Goal: Transaction & Acquisition: Purchase product/service

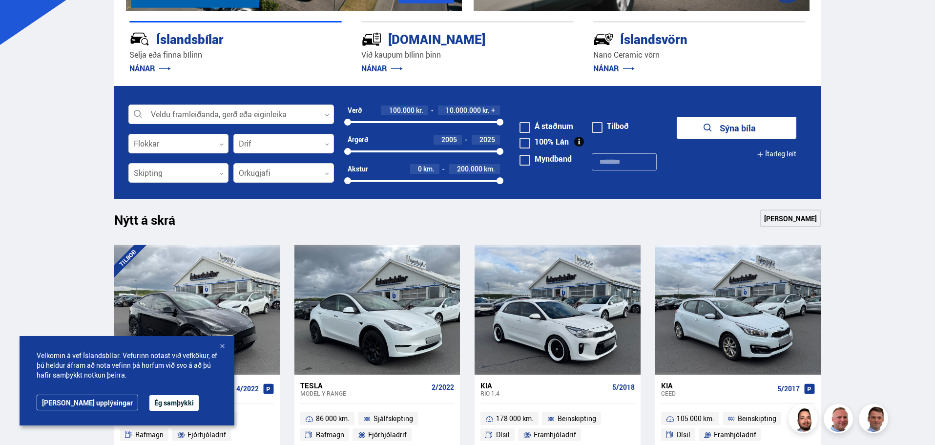
click at [239, 149] on div at bounding box center [283, 144] width 101 height 20
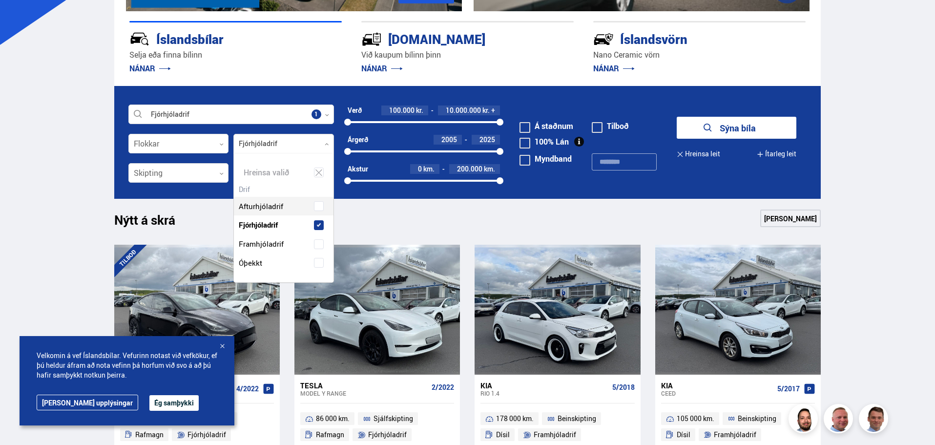
scroll to position [129, 99]
click at [316, 207] on div "Afturhjóladrif Fjórhjóladrif Framhjóladrif Óþekkt" at bounding box center [284, 227] width 100 height 90
click at [212, 176] on div at bounding box center [178, 174] width 101 height 20
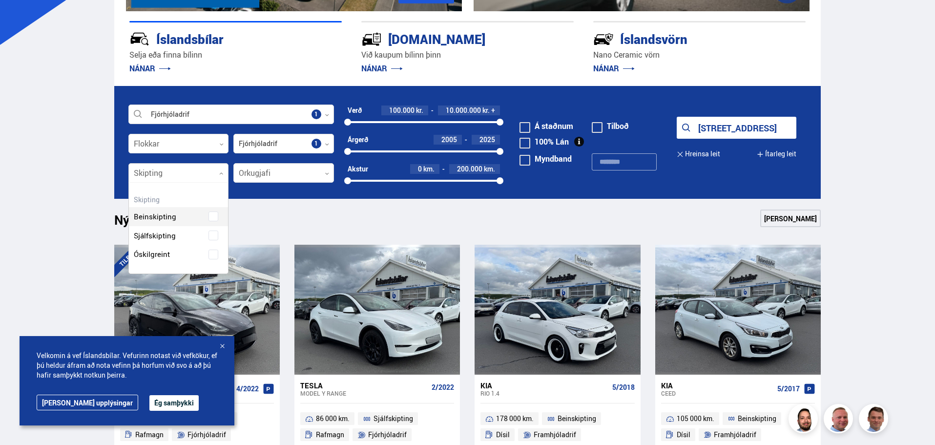
scroll to position [91, 99]
click at [222, 172] on icon at bounding box center [221, 173] width 4 height 4
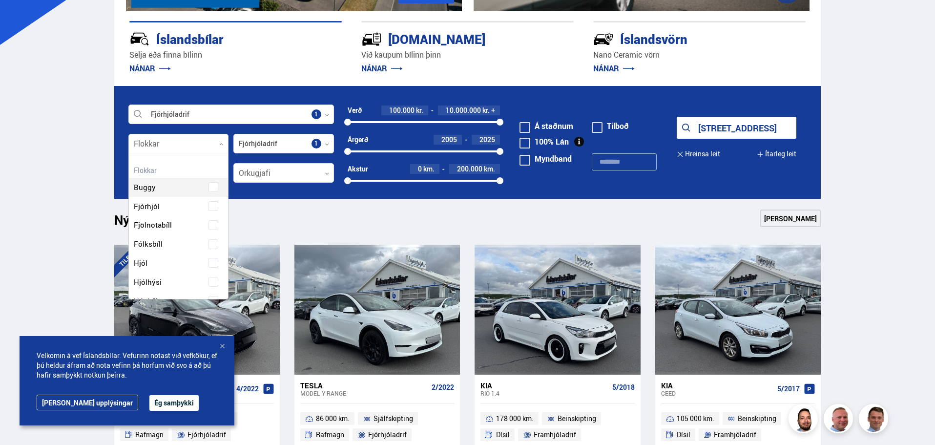
click at [223, 147] on div at bounding box center [178, 144] width 101 height 20
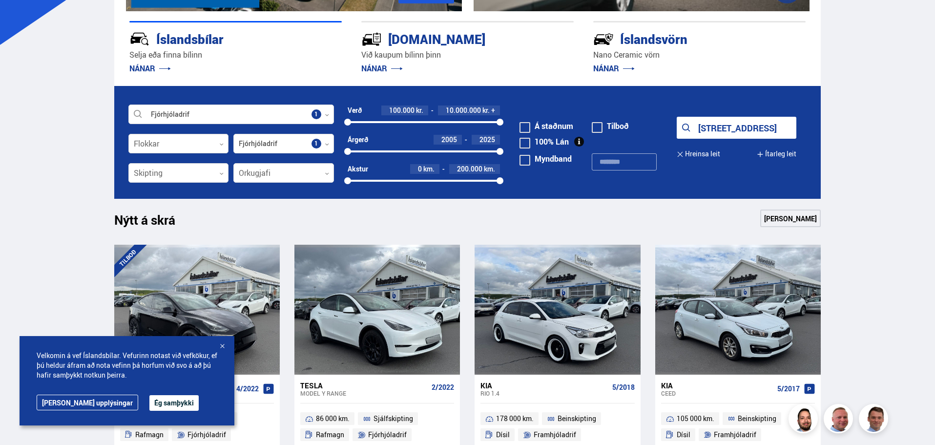
click at [223, 147] on div at bounding box center [178, 144] width 101 height 20
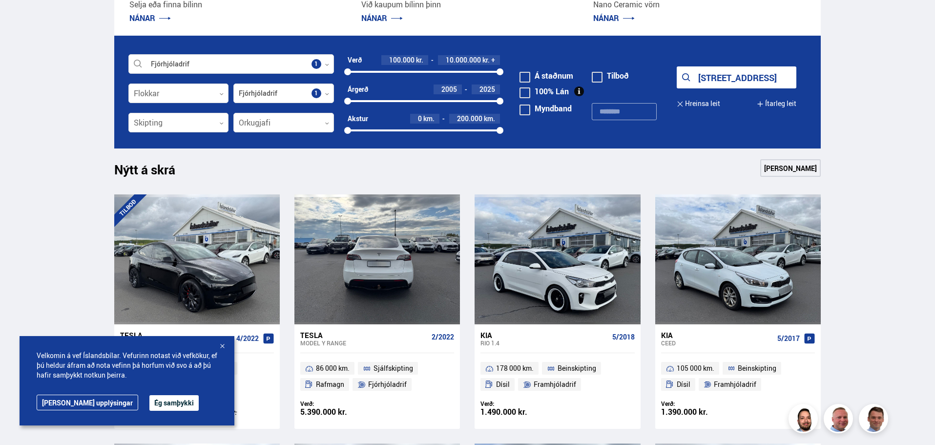
scroll to position [195, 0]
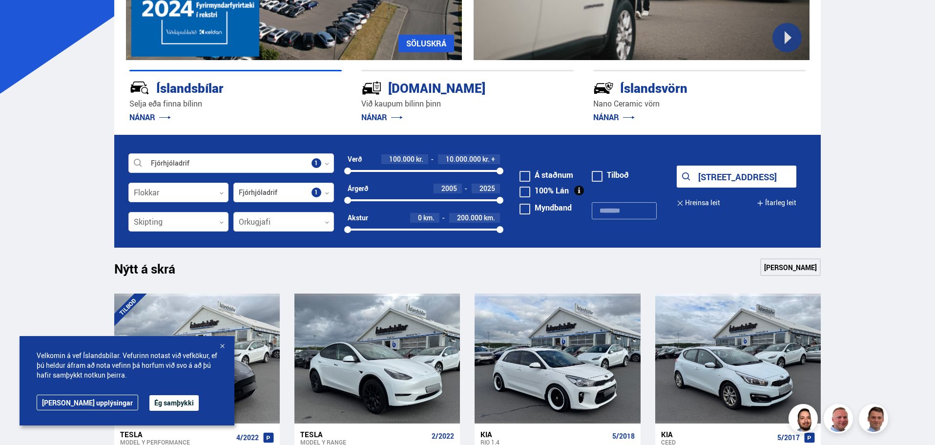
click at [717, 175] on button "Sýna 170 bíla" at bounding box center [737, 177] width 120 height 22
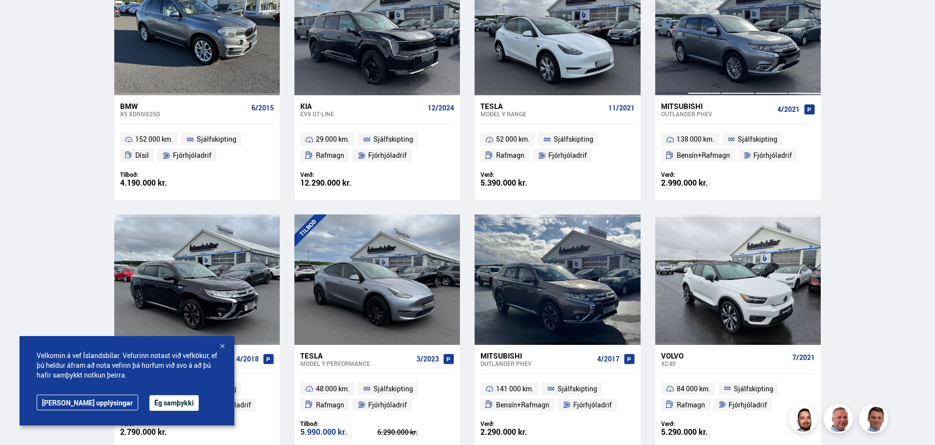
scroll to position [1319, 0]
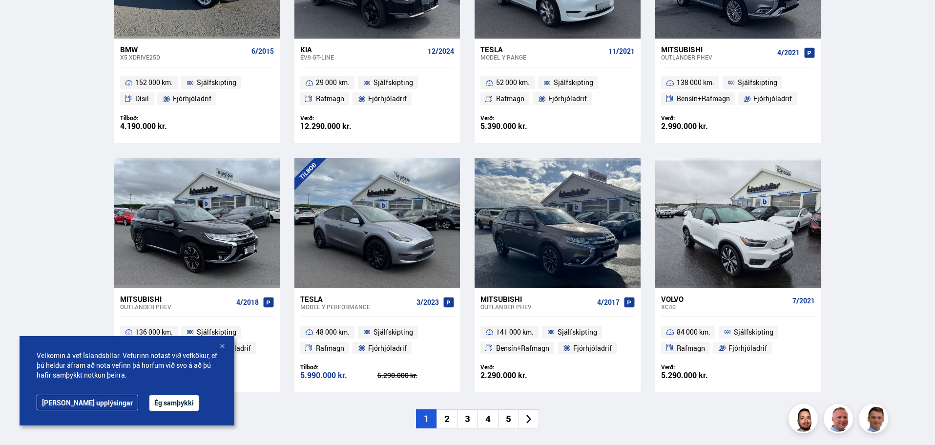
click at [444, 420] on li "2" at bounding box center [447, 418] width 21 height 19
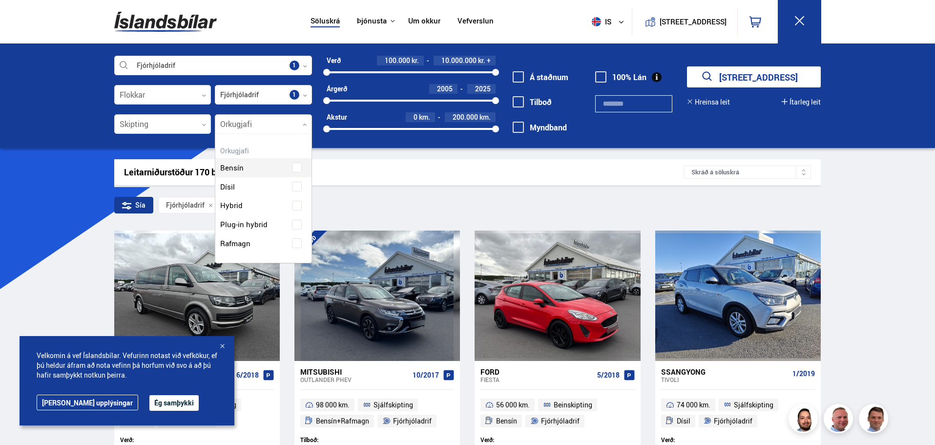
click at [309, 131] on div at bounding box center [263, 125] width 97 height 20
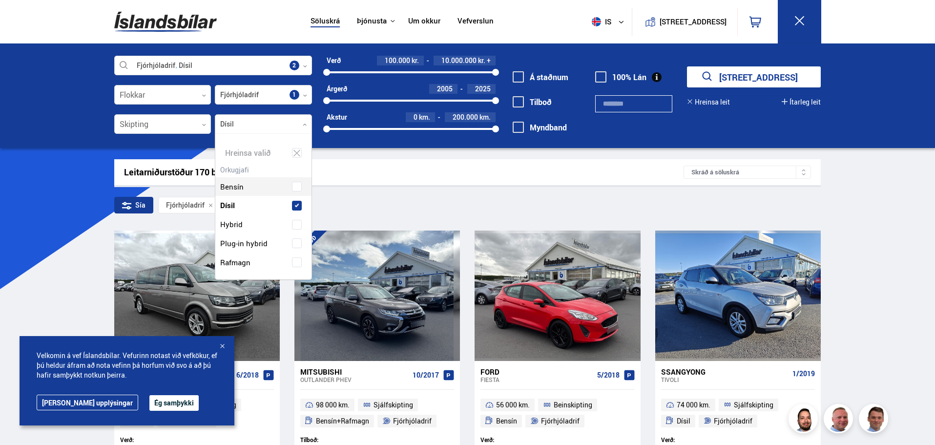
scroll to position [146, 93]
click at [301, 187] on div "Bensín Dísil Hybrid Plug-in hybrid Rafmagn" at bounding box center [263, 217] width 96 height 109
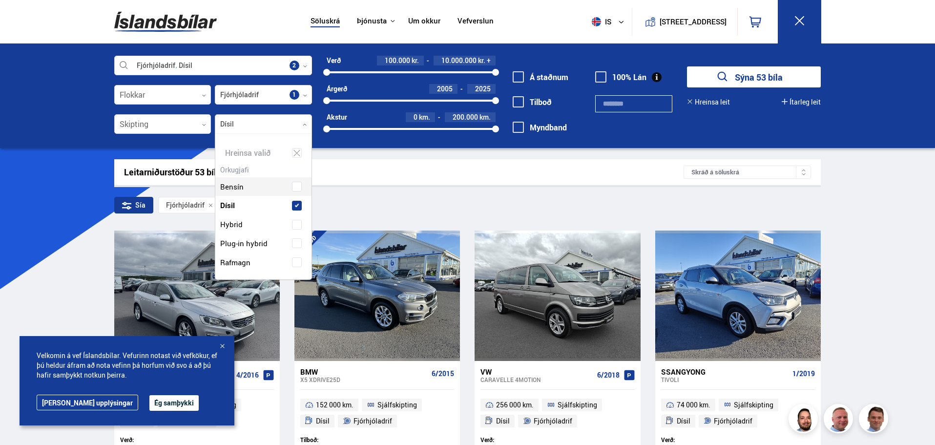
click at [773, 86] on button "Sýna 53 bíla" at bounding box center [754, 76] width 134 height 21
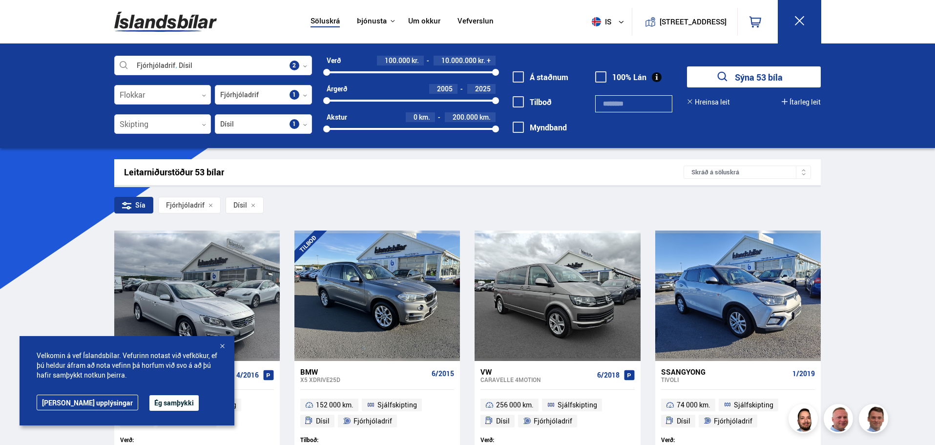
click at [773, 82] on button "Sýna 53 bíla" at bounding box center [754, 76] width 134 height 21
click at [223, 348] on div at bounding box center [222, 347] width 10 height 10
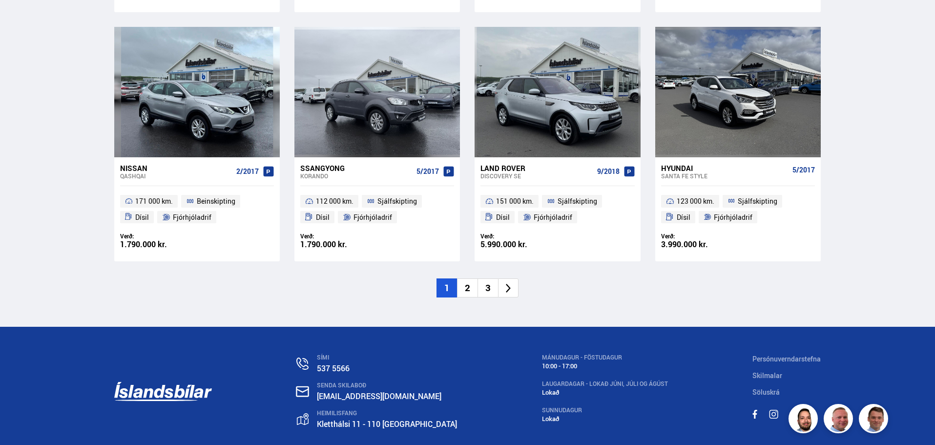
scroll to position [1465, 0]
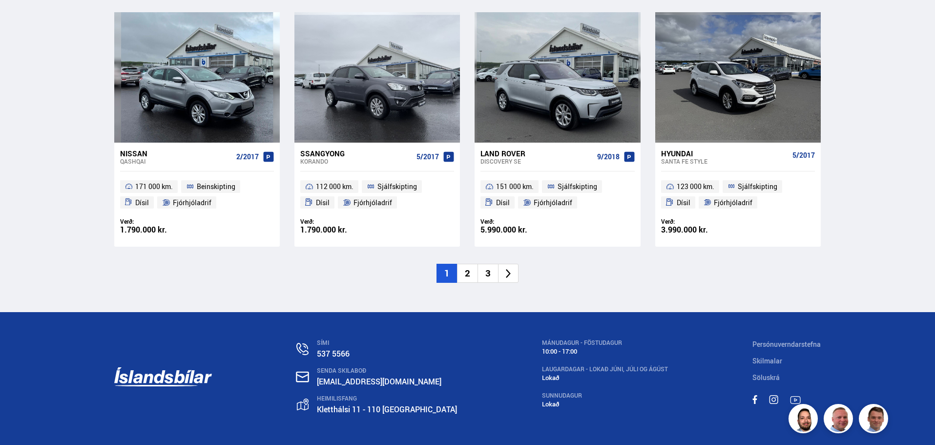
click at [460, 272] on li "2" at bounding box center [467, 273] width 21 height 19
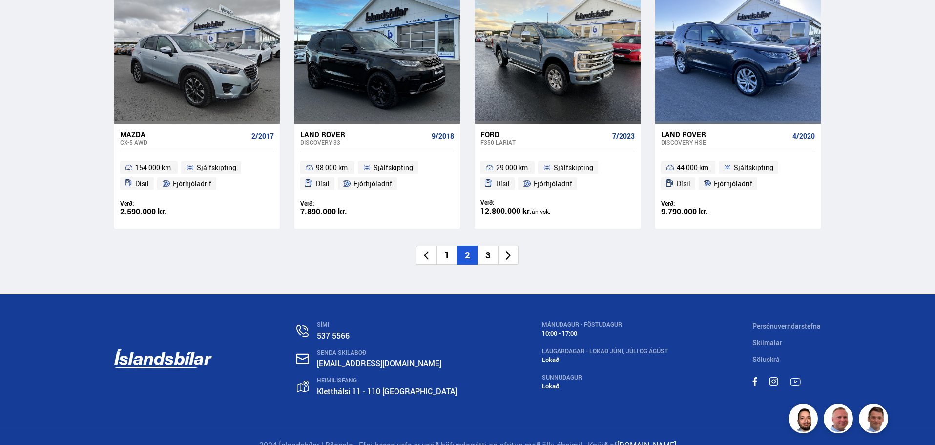
scroll to position [1501, 0]
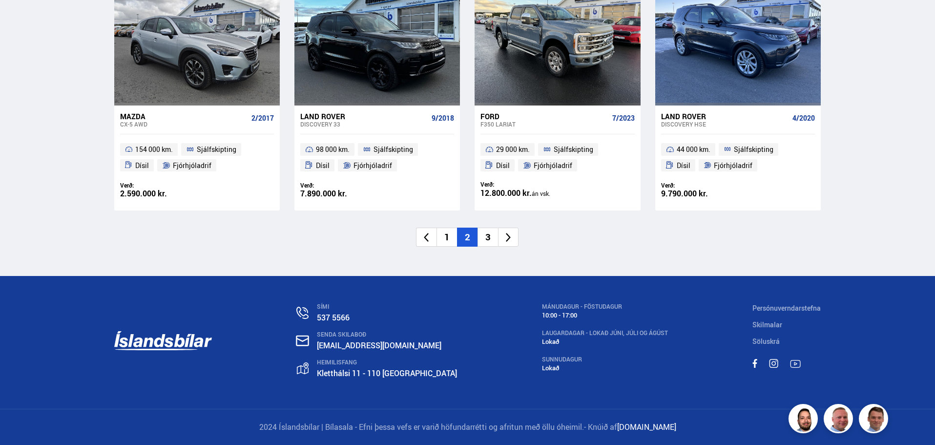
click at [487, 243] on li "3" at bounding box center [488, 237] width 21 height 19
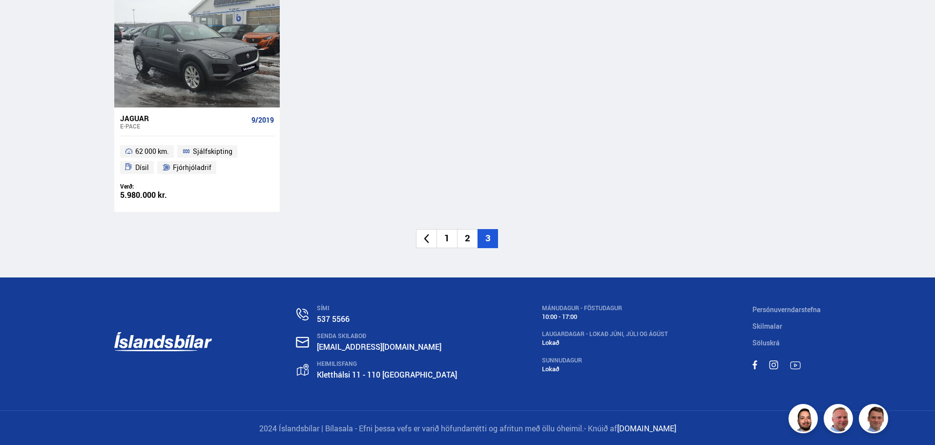
scroll to position [504, 0]
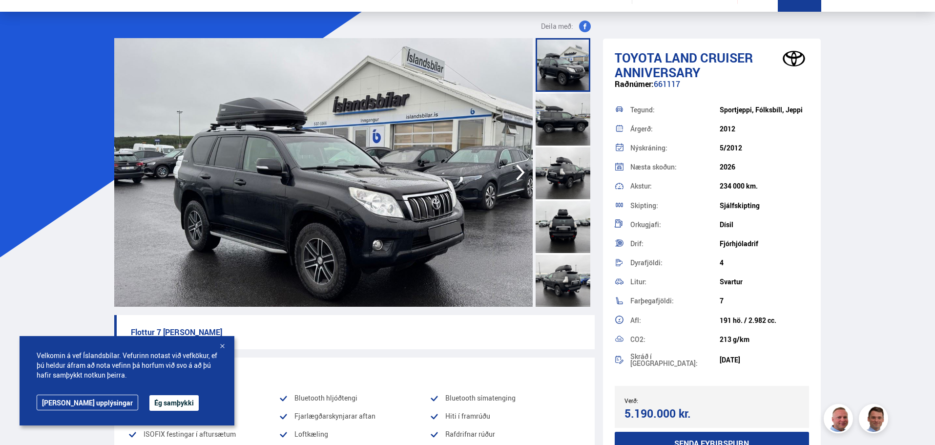
scroll to position [49, 0]
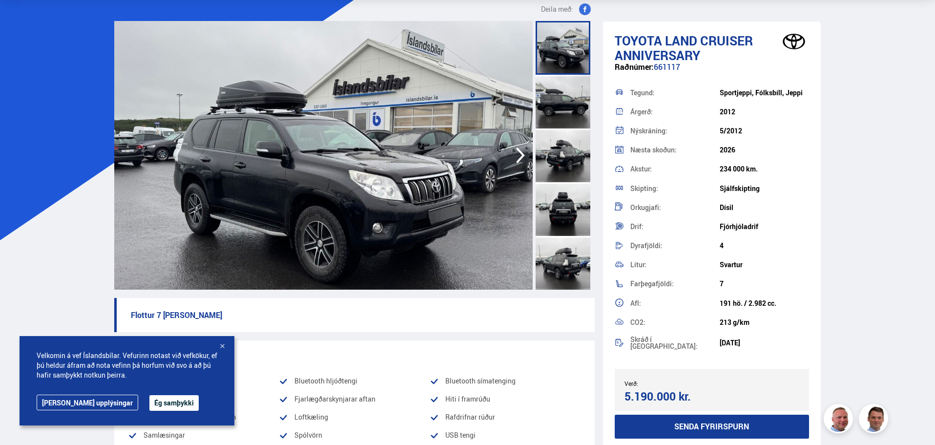
click at [431, 171] on img at bounding box center [323, 155] width 419 height 269
click at [524, 154] on icon "button" at bounding box center [520, 155] width 9 height 16
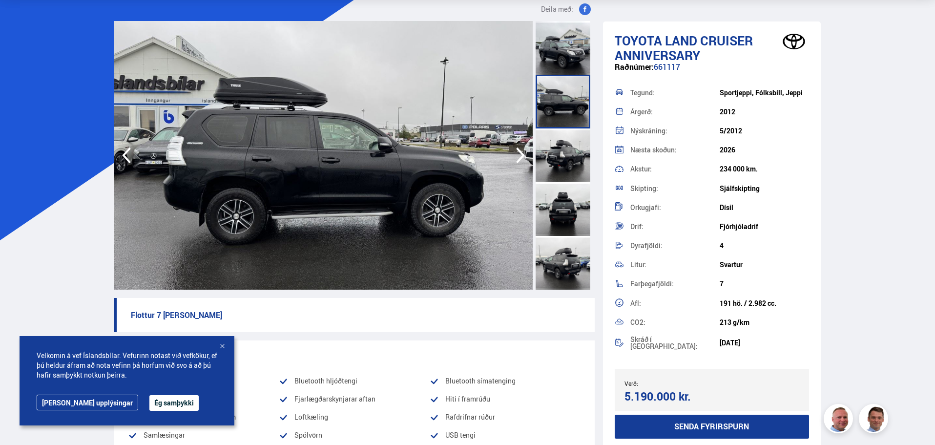
click at [524, 155] on icon "button" at bounding box center [520, 155] width 9 height 16
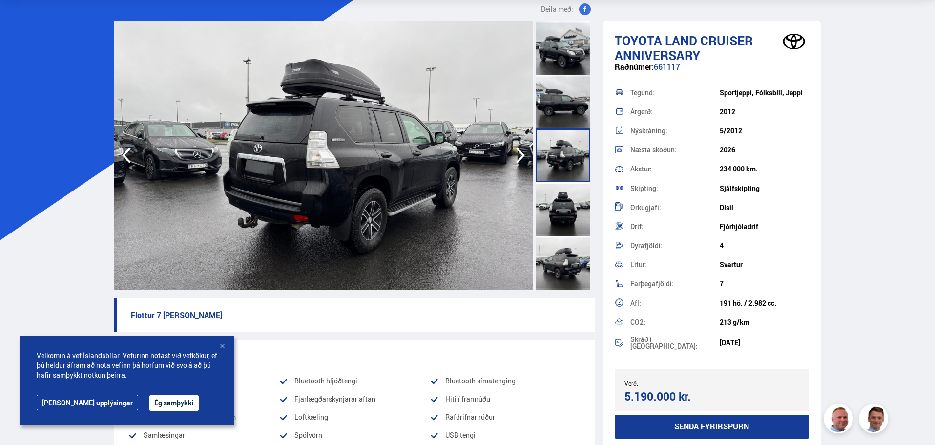
click at [524, 155] on icon "button" at bounding box center [520, 155] width 9 height 16
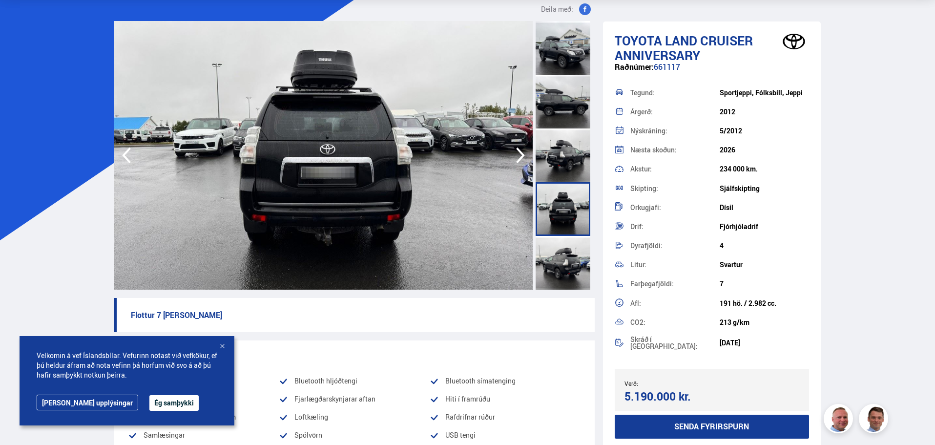
click at [524, 155] on icon "button" at bounding box center [520, 155] width 9 height 16
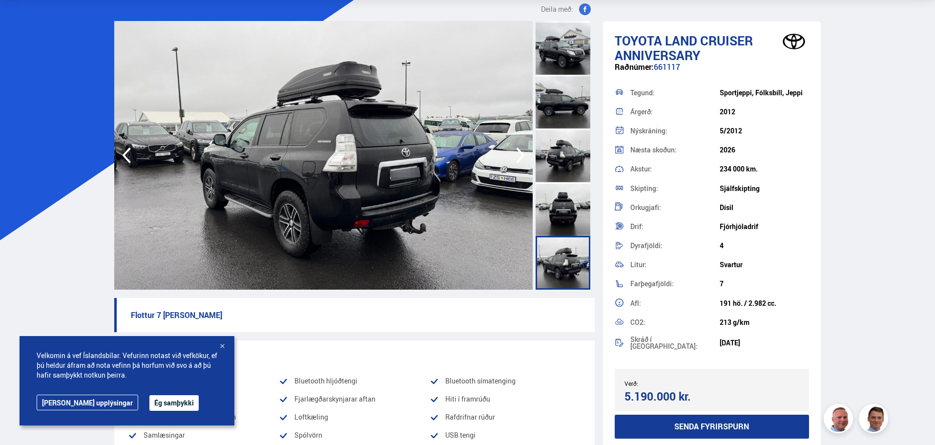
click at [524, 155] on icon "button" at bounding box center [520, 155] width 9 height 16
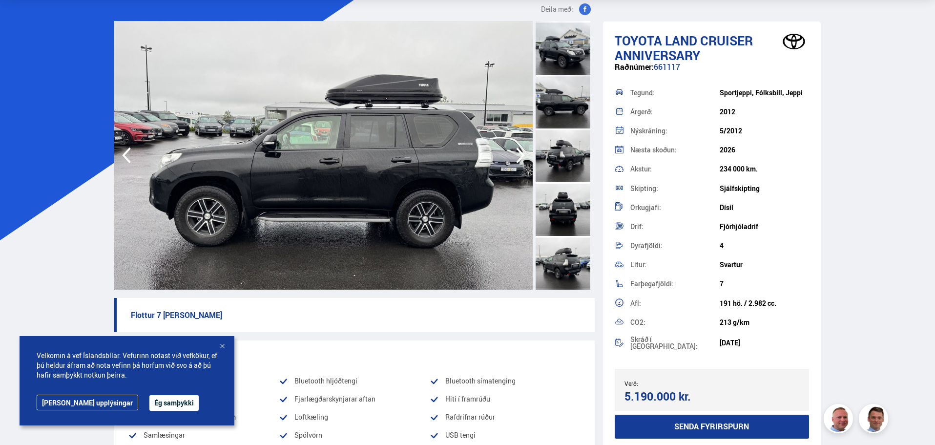
click at [524, 155] on icon "button" at bounding box center [520, 155] width 9 height 16
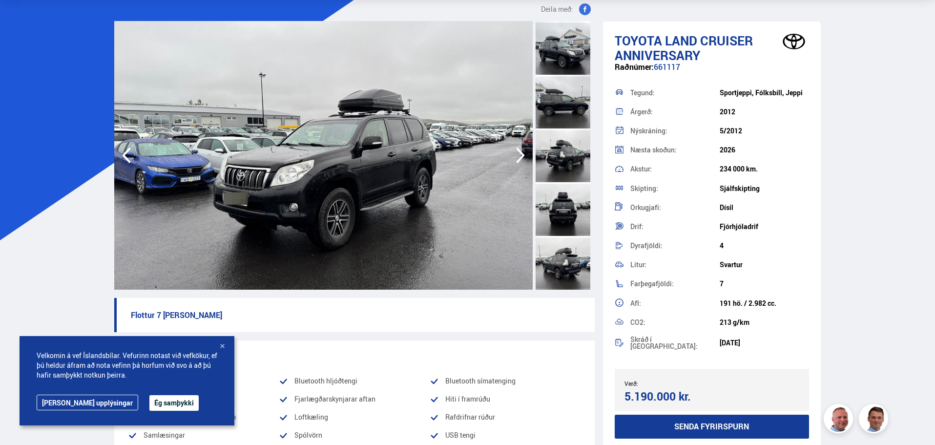
click at [524, 155] on icon "button" at bounding box center [520, 155] width 9 height 16
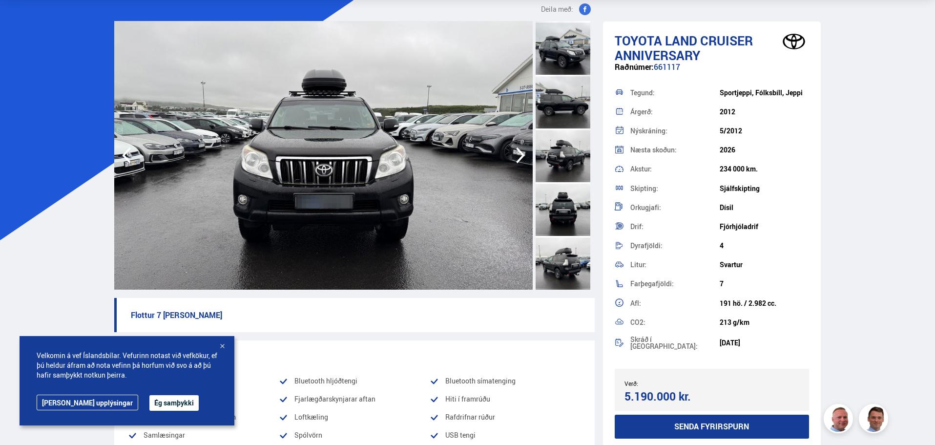
click at [524, 155] on icon "button" at bounding box center [520, 155] width 9 height 16
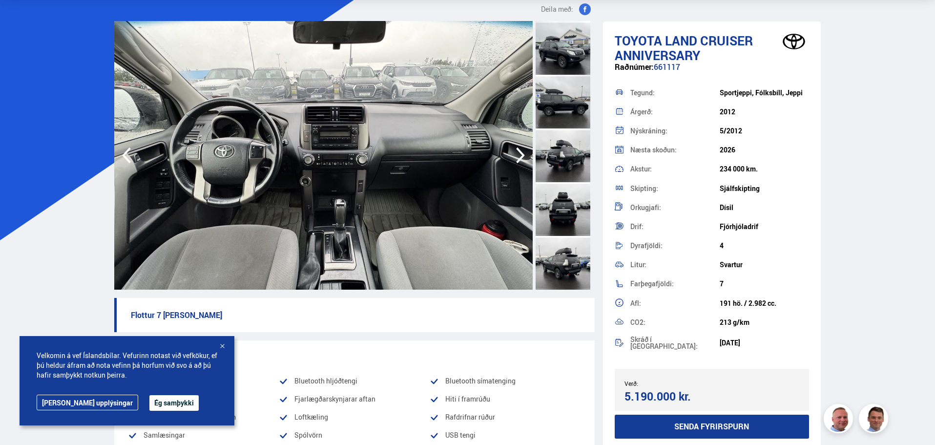
click at [524, 155] on icon "button" at bounding box center [520, 155] width 9 height 16
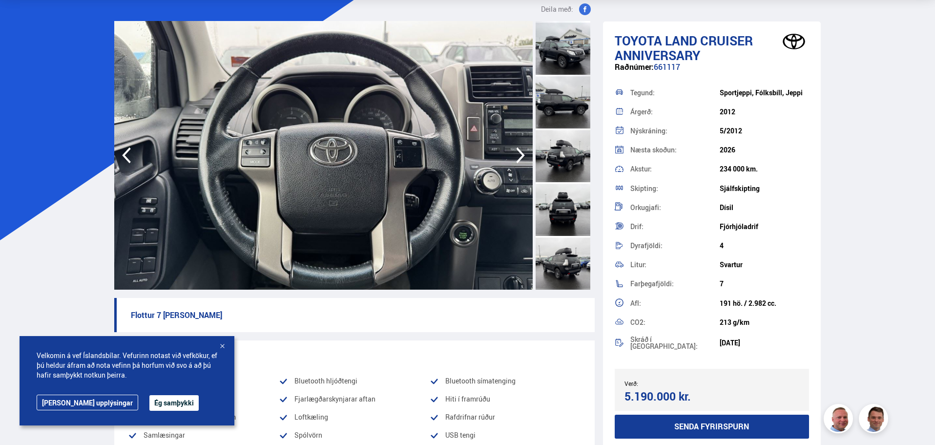
click at [525, 155] on icon "button" at bounding box center [521, 155] width 20 height 23
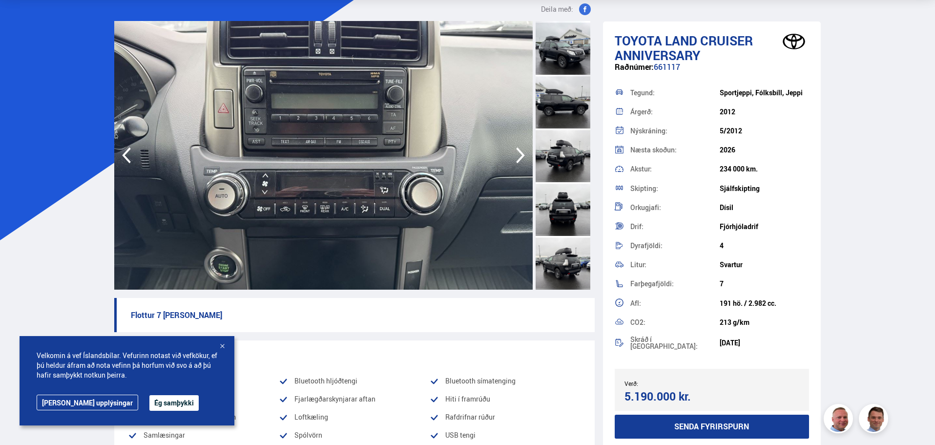
click at [525, 155] on icon "button" at bounding box center [521, 155] width 20 height 23
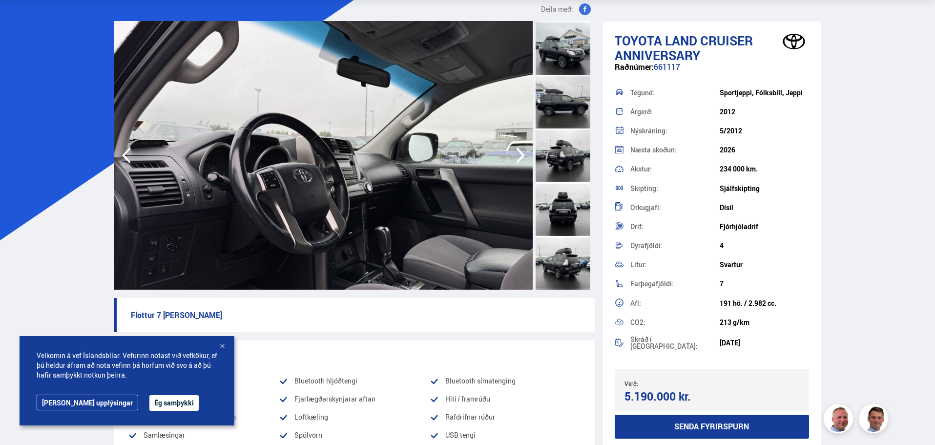
click at [525, 155] on icon "button" at bounding box center [521, 155] width 20 height 23
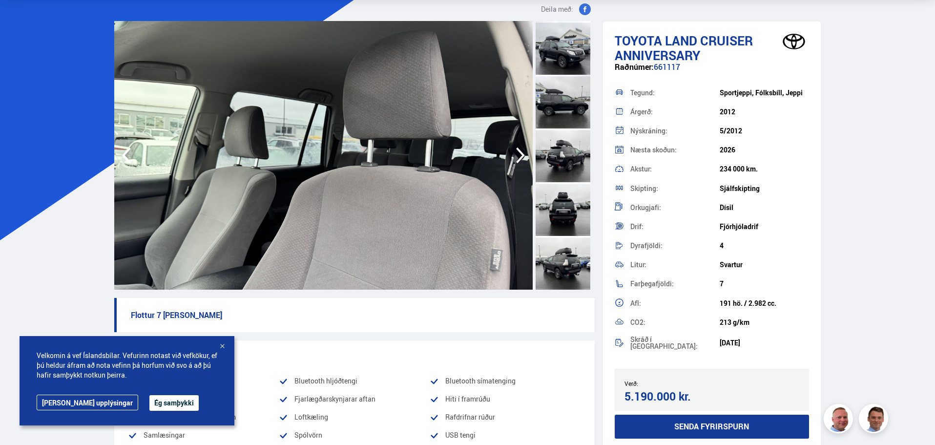
click at [525, 155] on icon "button" at bounding box center [521, 155] width 20 height 23
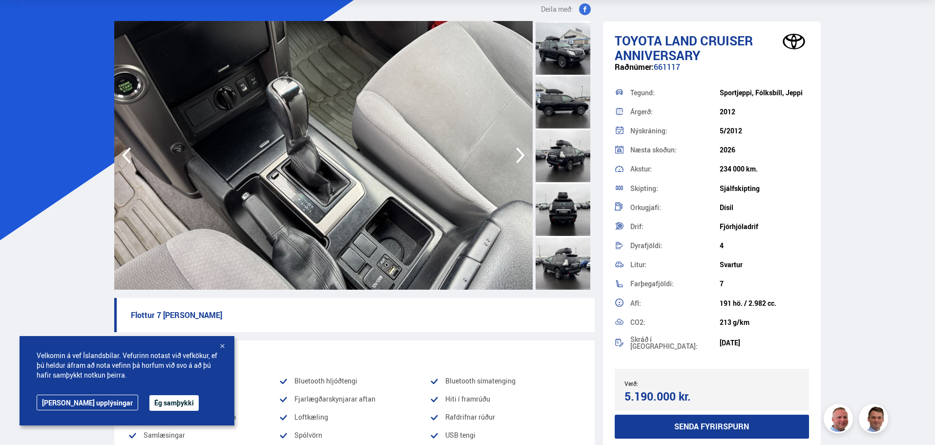
click at [525, 155] on icon "button" at bounding box center [521, 155] width 20 height 23
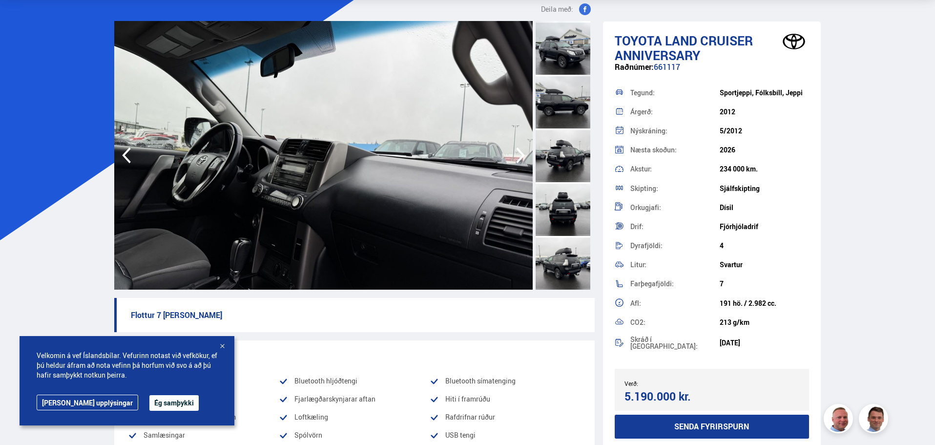
click at [525, 155] on icon "button" at bounding box center [521, 155] width 20 height 23
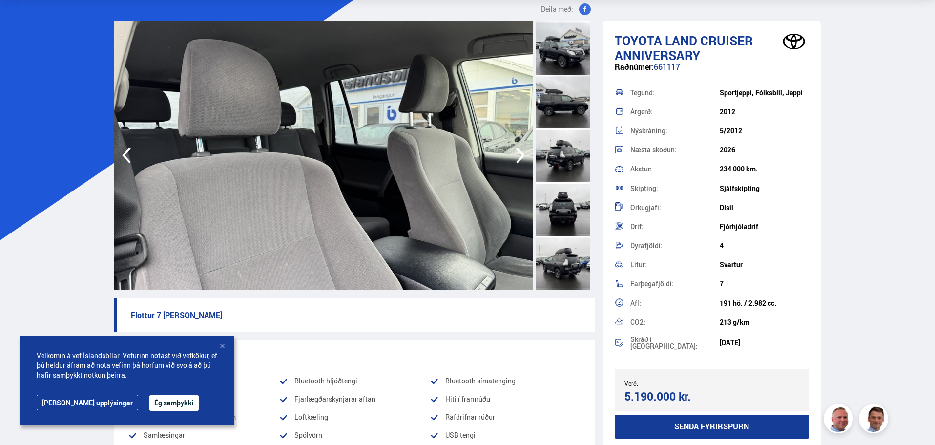
click at [525, 155] on icon "button" at bounding box center [521, 155] width 20 height 23
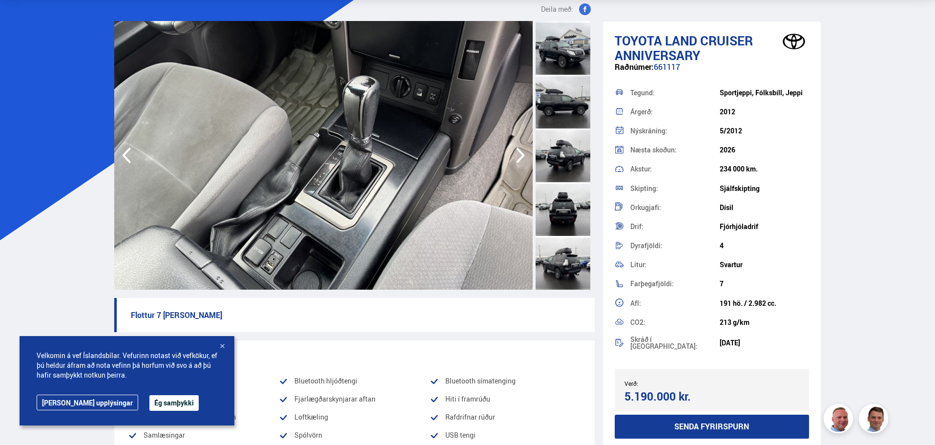
click at [525, 155] on icon "button" at bounding box center [521, 155] width 20 height 23
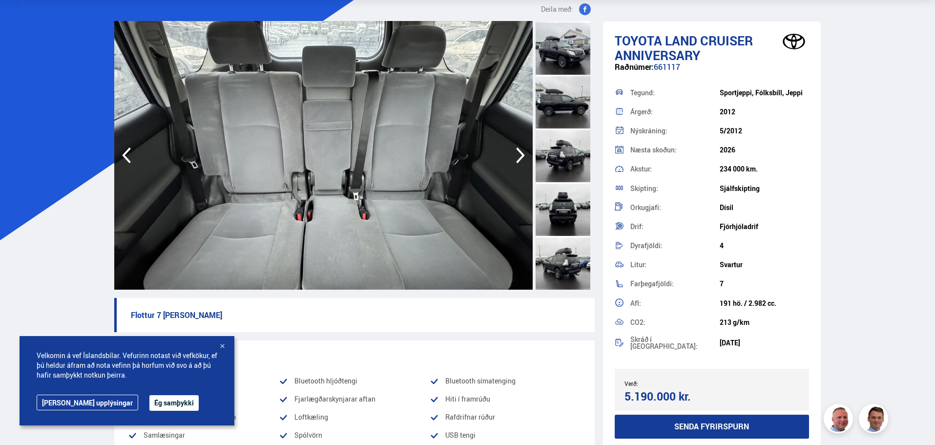
click at [525, 155] on icon "button" at bounding box center [521, 155] width 20 height 23
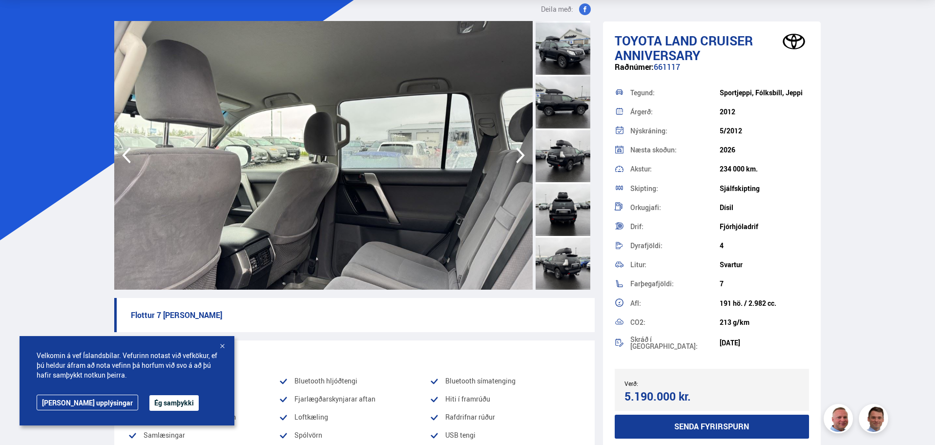
click at [525, 155] on icon "button" at bounding box center [521, 155] width 20 height 23
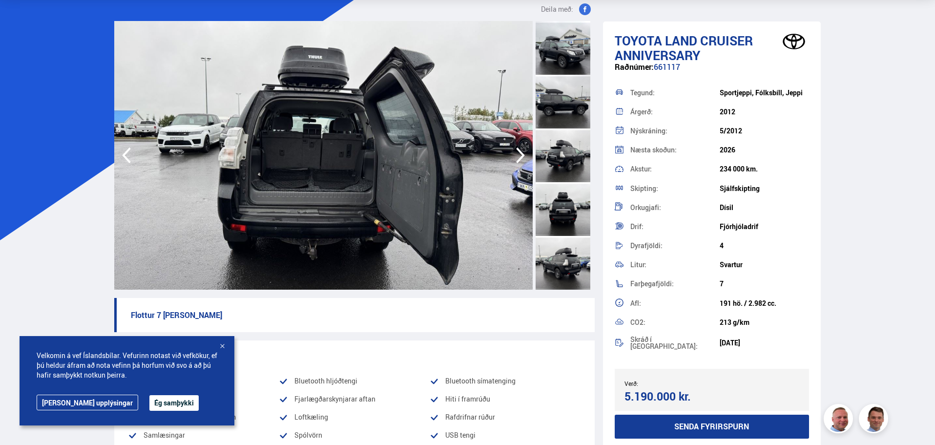
click at [525, 155] on icon "button" at bounding box center [521, 155] width 20 height 23
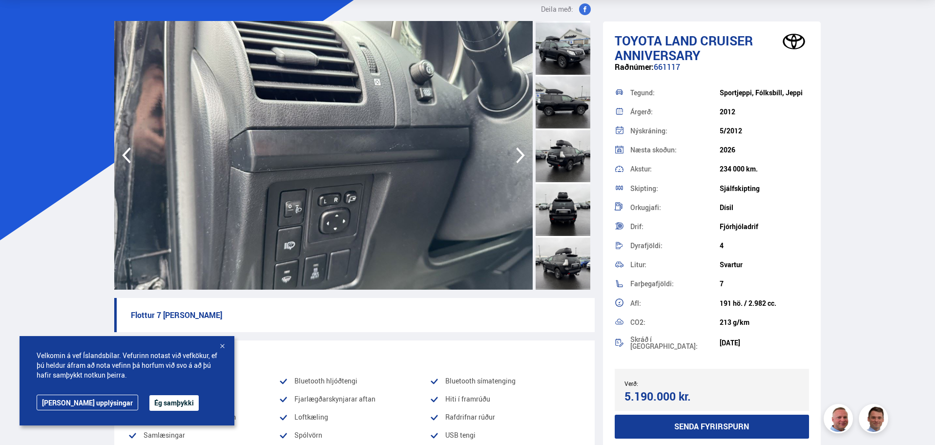
click at [525, 155] on icon "button" at bounding box center [521, 155] width 20 height 23
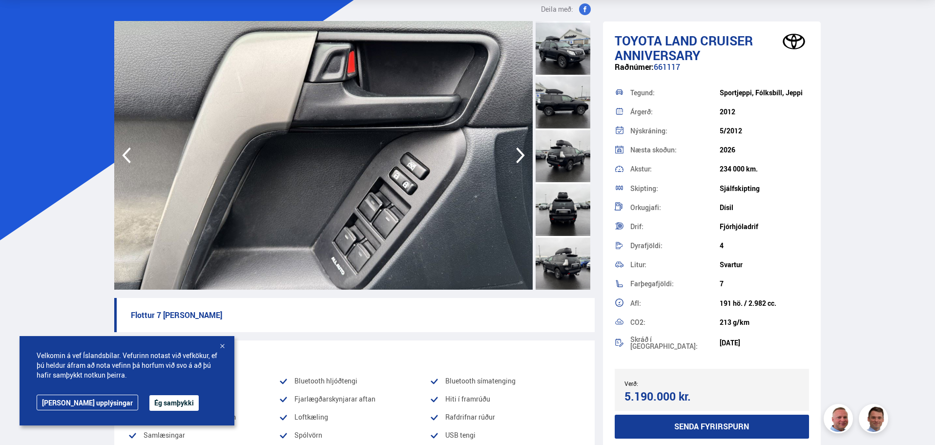
click at [525, 155] on icon "button" at bounding box center [521, 155] width 20 height 23
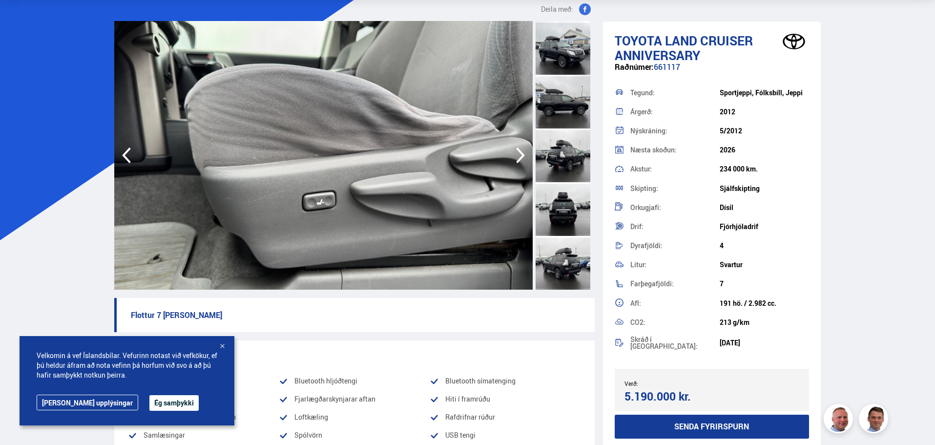
click at [525, 155] on icon "button" at bounding box center [521, 155] width 20 height 23
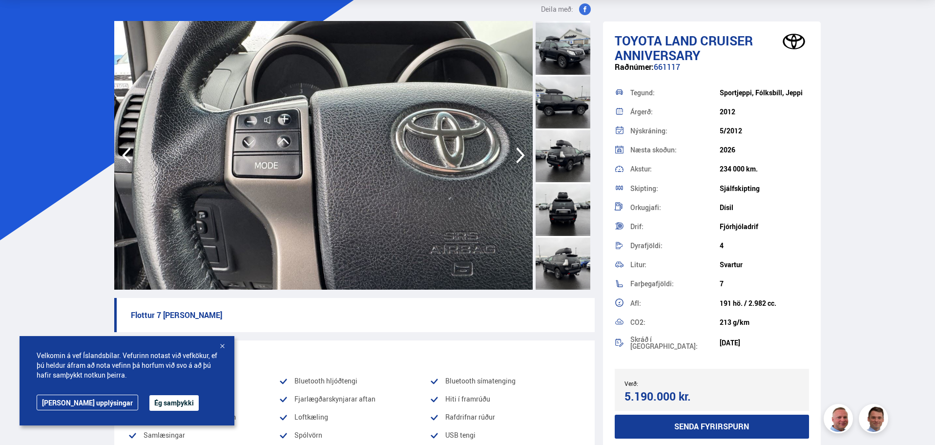
click at [525, 155] on icon "button" at bounding box center [521, 155] width 20 height 23
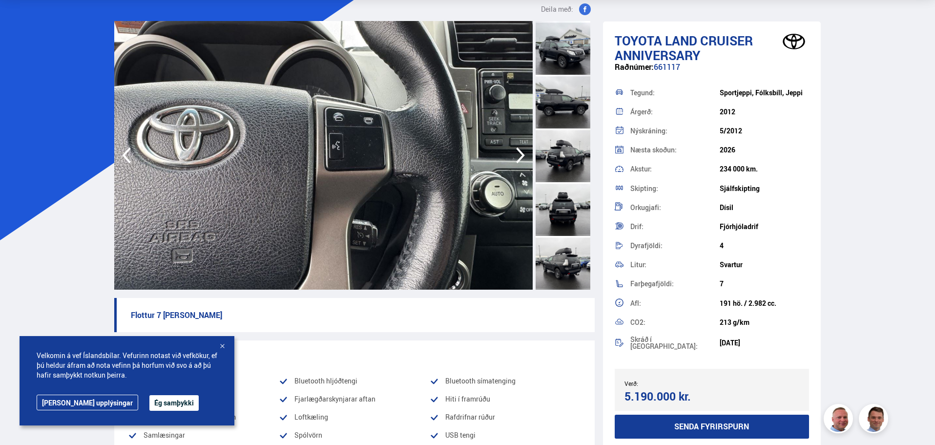
click at [525, 155] on icon "button" at bounding box center [521, 155] width 20 height 23
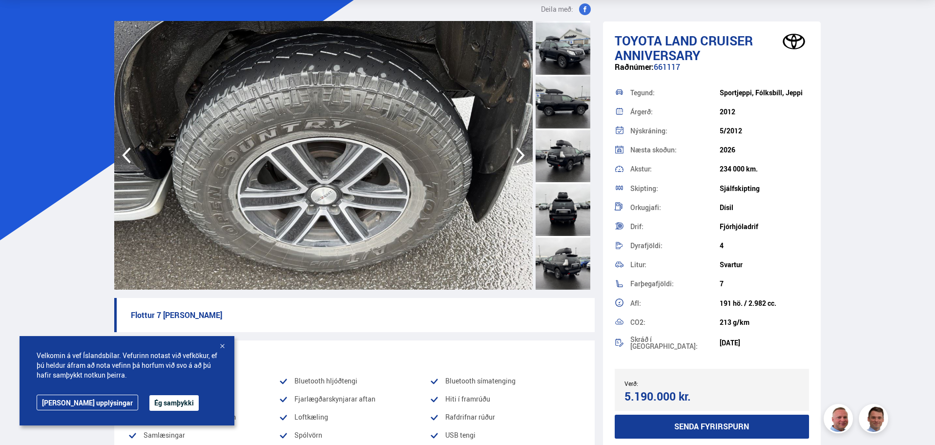
click at [526, 155] on icon "button" at bounding box center [521, 155] width 20 height 23
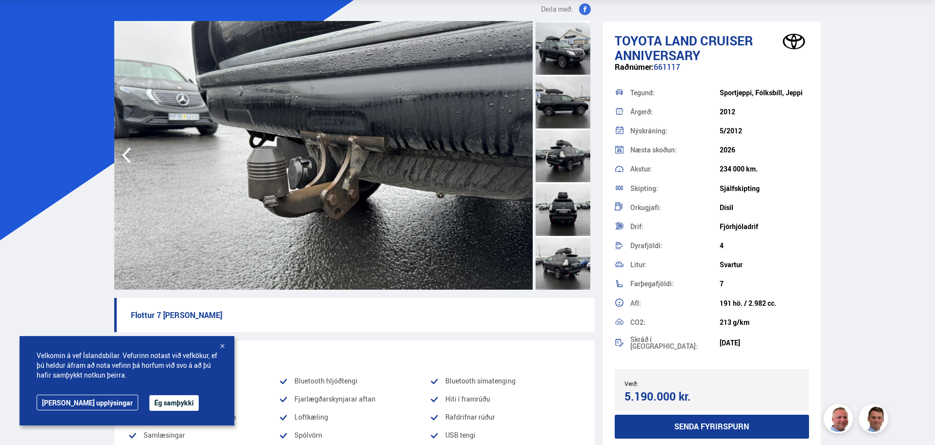
click at [526, 155] on img at bounding box center [323, 155] width 419 height 269
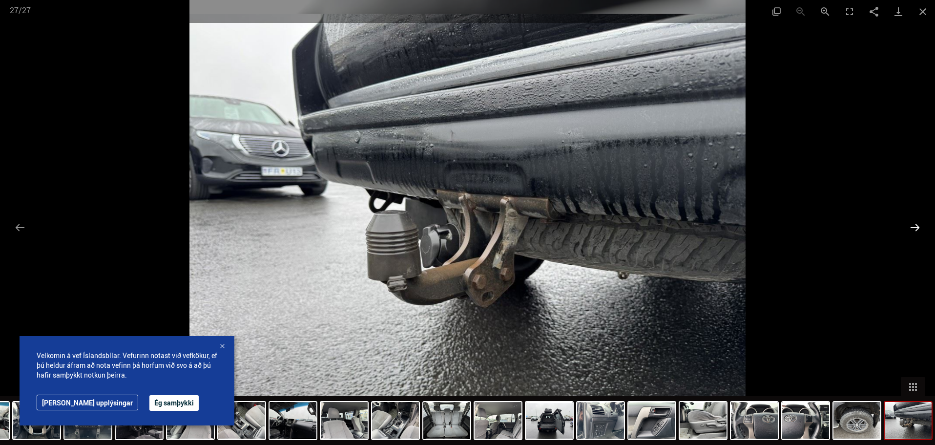
click at [908, 229] on button "Next slide" at bounding box center [915, 227] width 21 height 19
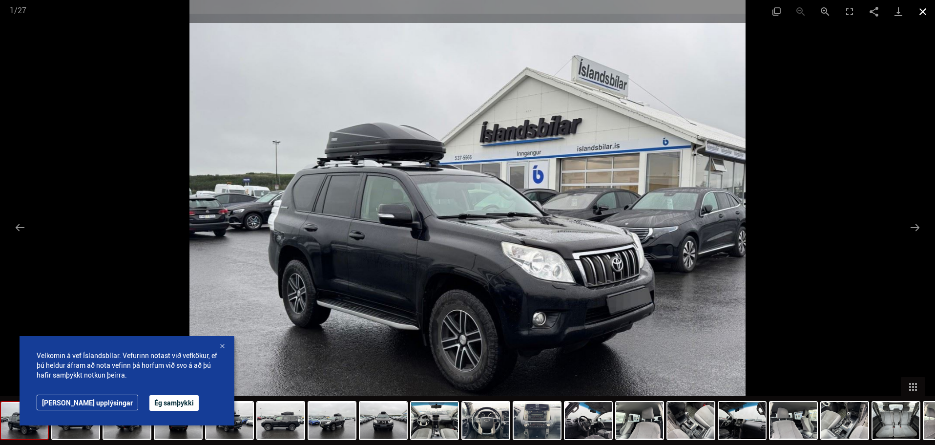
click at [928, 9] on button "Close gallery" at bounding box center [923, 11] width 24 height 23
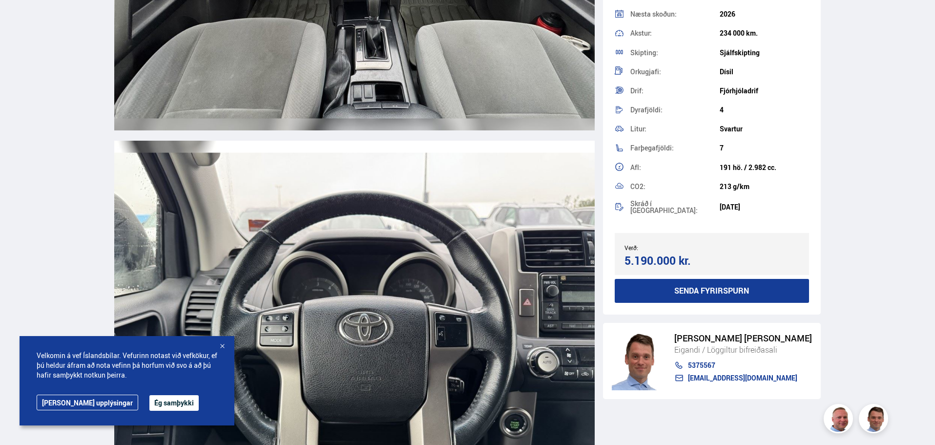
scroll to position [4298, 0]
